Goal: Information Seeking & Learning: Learn about a topic

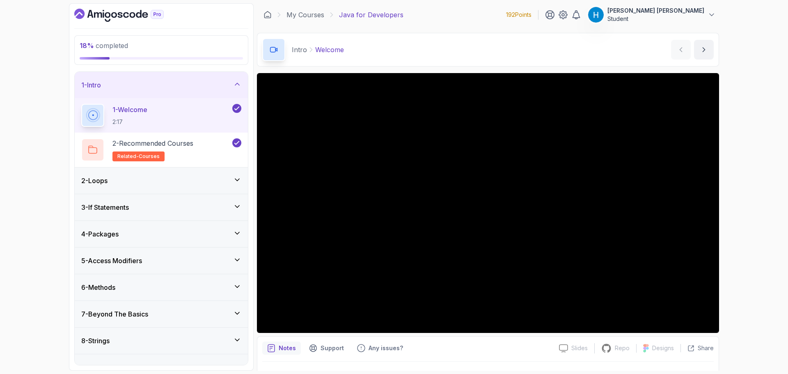
click at [153, 254] on div "5 - Access Modifiers" at bounding box center [161, 260] width 173 height 26
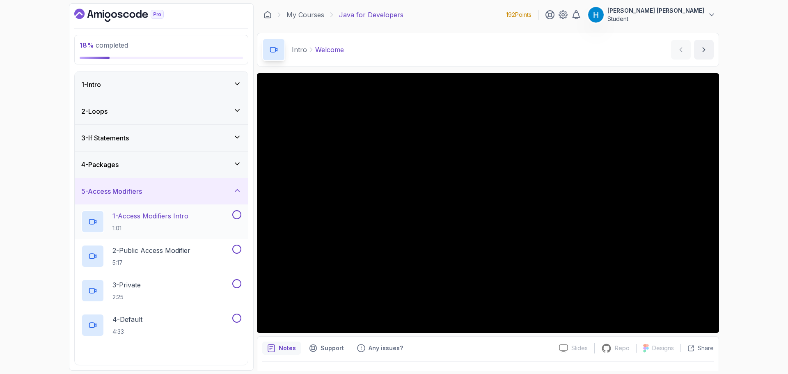
click at [150, 216] on p "1 - Access Modifiers Intro" at bounding box center [150, 216] width 76 height 10
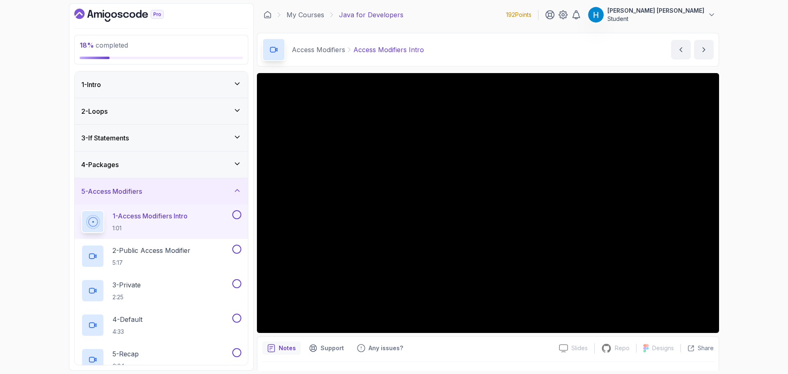
click at [737, 286] on div "18 % completed 1 - Intro 2 - Loops 3 - If Statements 4 - Packages 5 - Access Mo…" at bounding box center [394, 187] width 788 height 374
click at [740, 170] on div "18 % completed 1 - Intro 2 - Loops 3 - If Statements 4 - Packages 5 - Access Mo…" at bounding box center [394, 187] width 788 height 374
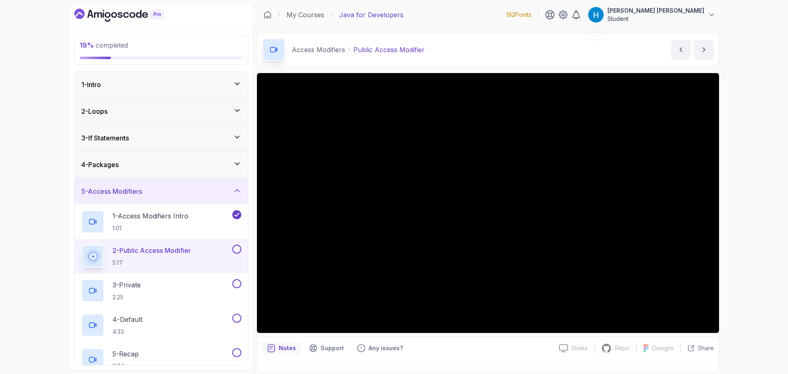
click at [731, 300] on div "19 % completed 1 - Intro 2 - Loops 3 - If Statements 4 - Packages 5 - Access Mo…" at bounding box center [394, 187] width 788 height 374
click at [143, 163] on div "4 - Packages" at bounding box center [161, 165] width 160 height 10
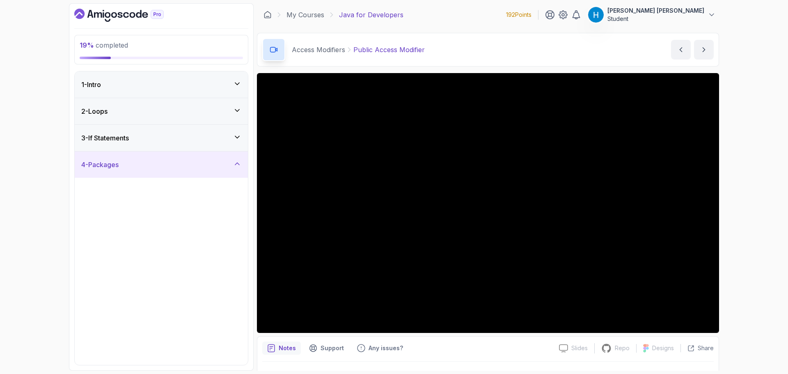
click at [143, 163] on div "4 - Packages" at bounding box center [161, 165] width 160 height 10
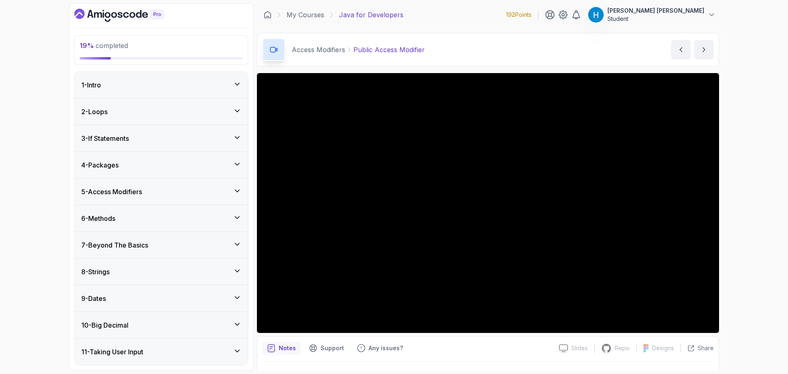
click at [133, 185] on div "5 - Access Modifiers" at bounding box center [161, 191] width 173 height 26
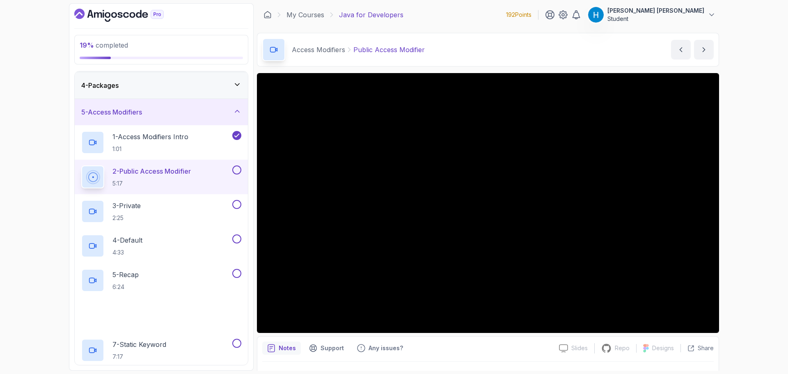
scroll to position [82, 0]
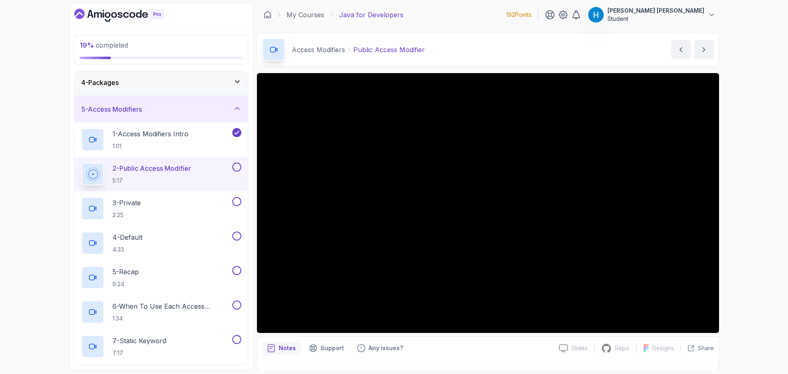
click at [235, 169] on button at bounding box center [236, 166] width 9 height 9
click at [185, 207] on div "3 - Private 2:25" at bounding box center [155, 208] width 149 height 23
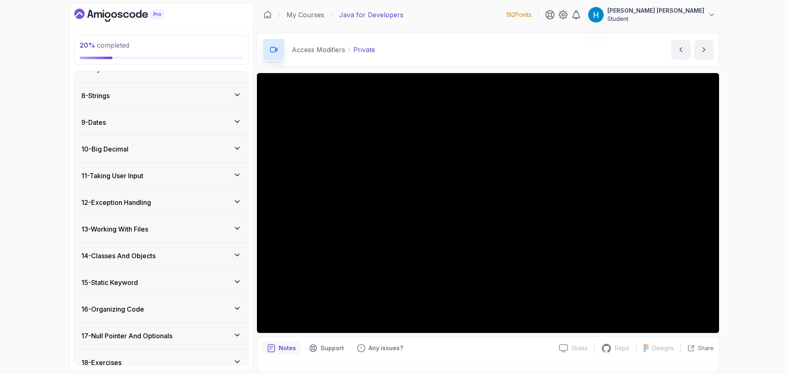
scroll to position [489, 0]
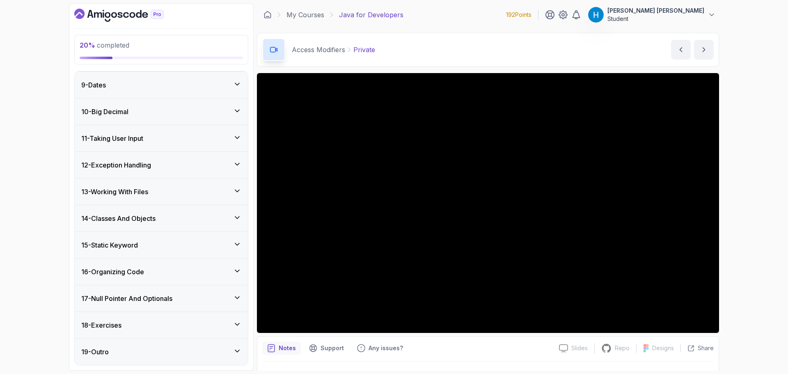
click at [47, 223] on div "20 % completed 1 - Intro 2 - Loops 3 - If Statements 4 - Packages 5 - Access Mo…" at bounding box center [394, 187] width 788 height 374
